Goal: Transaction & Acquisition: Purchase product/service

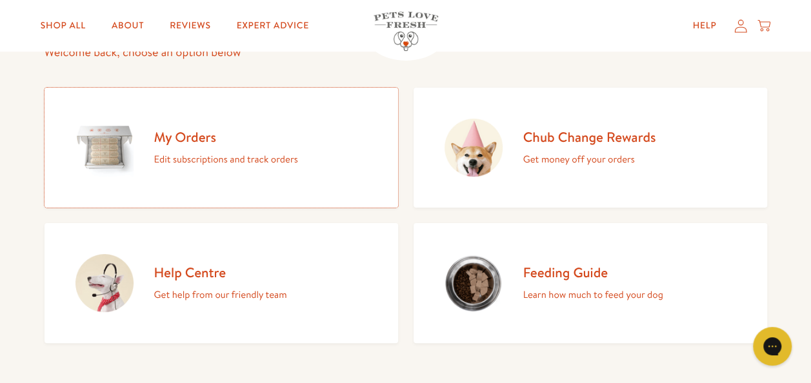
scroll to position [126, 0]
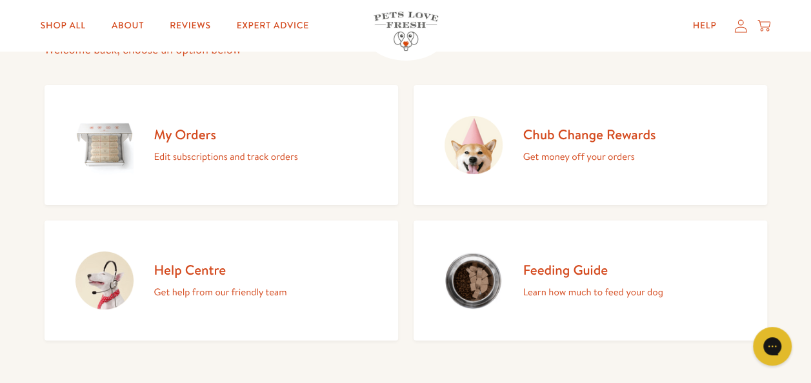
click at [188, 155] on p "Edit subscriptions and track orders" at bounding box center [226, 156] width 144 height 17
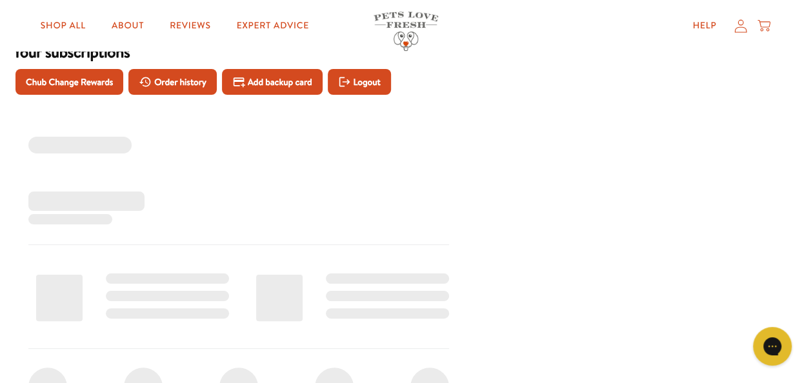
scroll to position [74, 0]
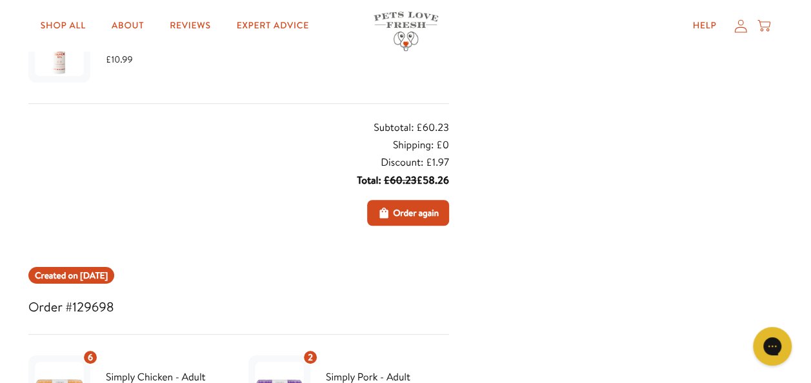
scroll to position [204, 0]
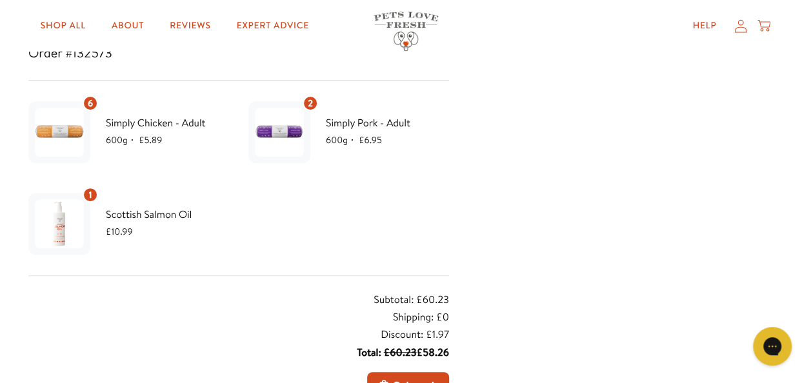
click at [94, 195] on div "1" at bounding box center [90, 194] width 15 height 15
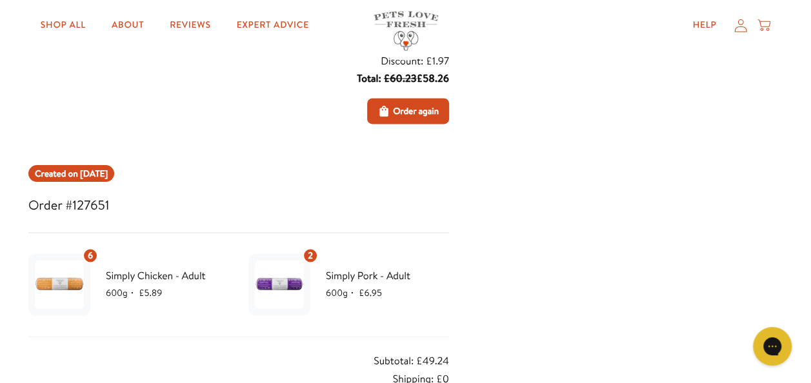
scroll to position [1001, 0]
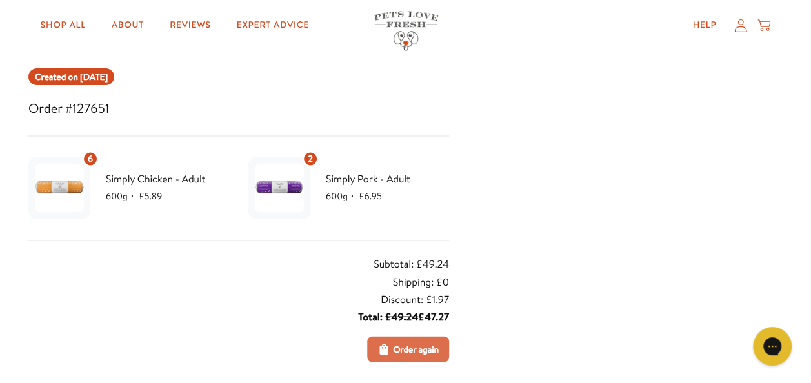
click at [409, 350] on span "Order again" at bounding box center [416, 349] width 46 height 14
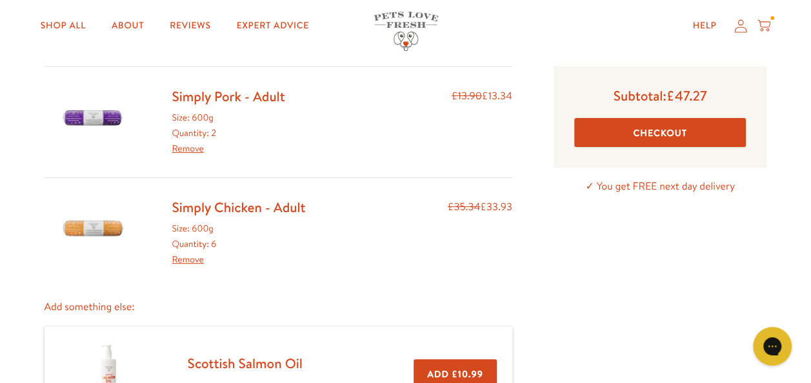
scroll to position [78, 0]
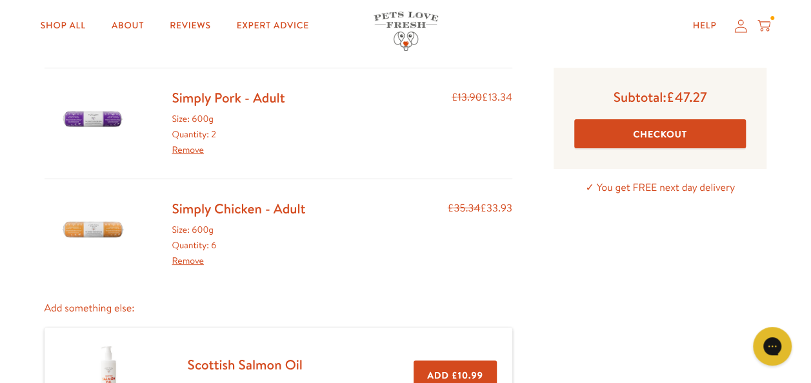
click at [644, 139] on button "Checkout" at bounding box center [660, 133] width 172 height 29
